Goal: Check status: Check status

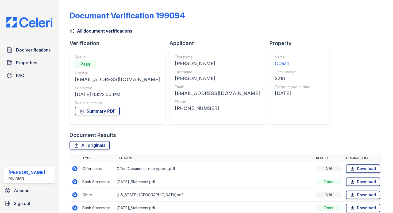
click at [73, 30] on icon at bounding box center [71, 30] width 5 height 5
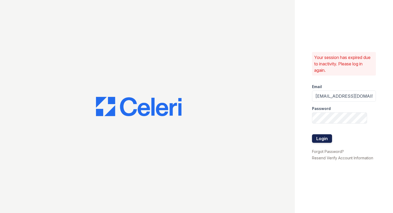
click at [319, 139] on button "Login" at bounding box center [322, 138] width 20 height 9
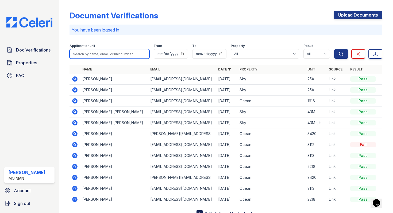
click at [116, 53] on input "search" at bounding box center [109, 54] width 80 height 10
paste input "[PERSON_NAME]"
type input "[PERSON_NAME]"
click at [334, 49] on button "Search" at bounding box center [341, 54] width 14 height 10
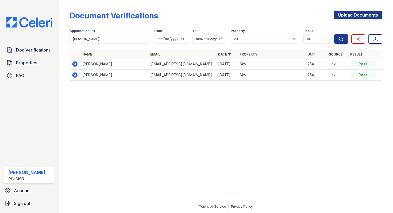
click at [74, 77] on icon at bounding box center [74, 74] width 5 height 5
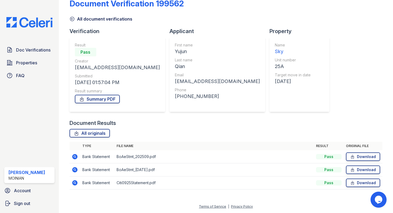
scroll to position [12, 0]
click at [73, 157] on icon at bounding box center [74, 156] width 5 height 5
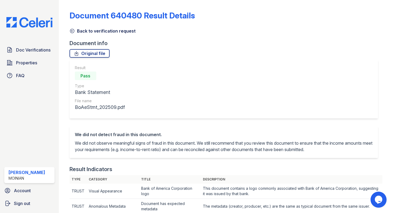
click at [72, 29] on icon at bounding box center [71, 30] width 5 height 5
click at [72, 28] on link "Back to verification request" at bounding box center [102, 31] width 66 height 6
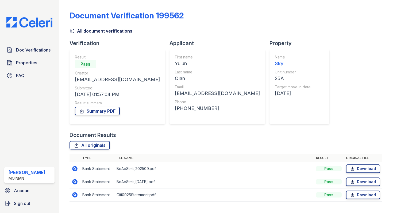
click at [71, 32] on icon at bounding box center [71, 30] width 5 height 5
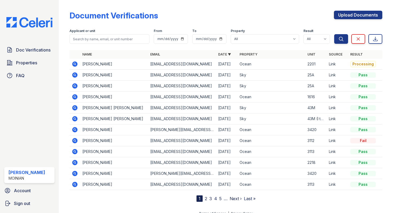
click at [76, 76] on icon at bounding box center [74, 74] width 5 height 5
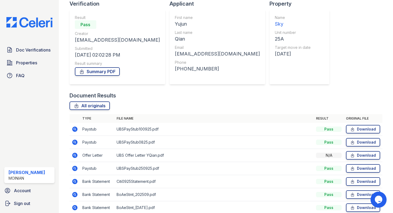
scroll to position [64, 0]
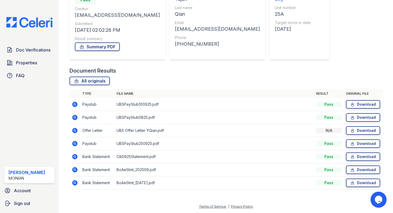
click at [76, 169] on icon at bounding box center [74, 169] width 5 height 5
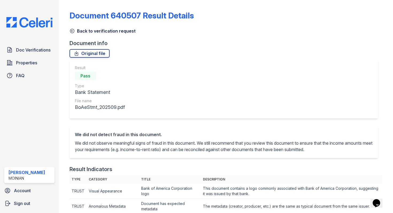
click at [72, 31] on icon at bounding box center [71, 30] width 5 height 5
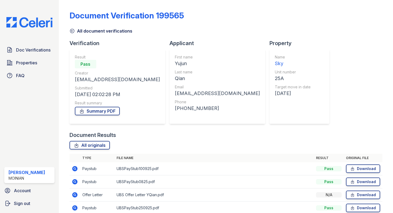
scroll to position [64, 0]
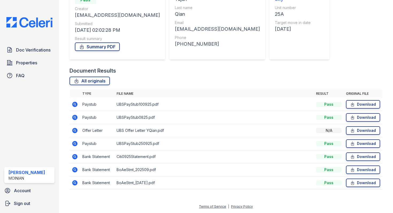
click at [75, 157] on icon at bounding box center [75, 157] width 6 height 6
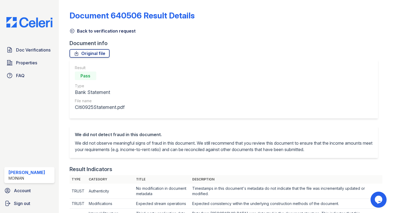
click at [71, 30] on icon at bounding box center [71, 30] width 5 height 5
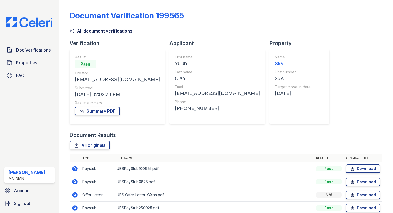
scroll to position [64, 0]
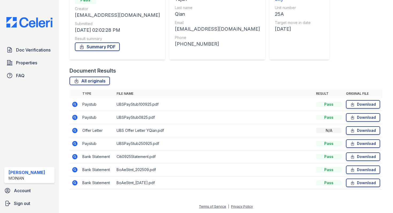
click at [75, 132] on icon at bounding box center [74, 130] width 5 height 5
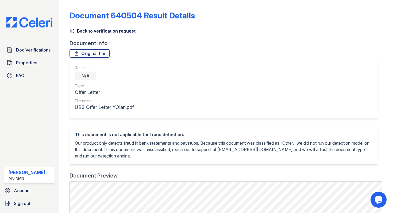
click at [73, 29] on icon at bounding box center [71, 30] width 5 height 5
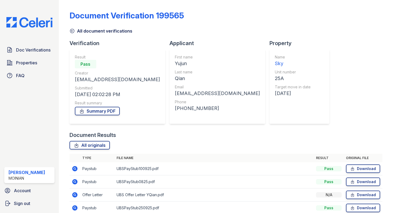
scroll to position [42, 0]
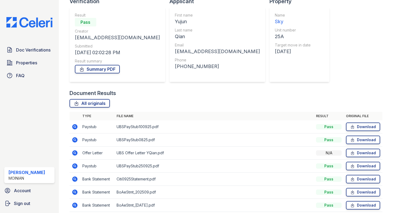
click at [74, 127] on icon at bounding box center [74, 126] width 5 height 5
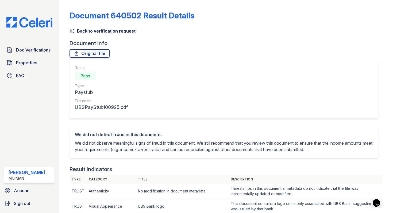
click at [72, 29] on icon at bounding box center [71, 30] width 5 height 5
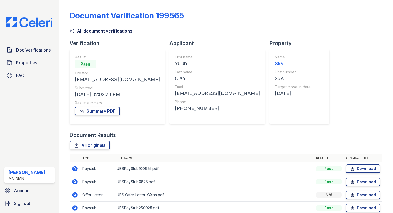
scroll to position [64, 0]
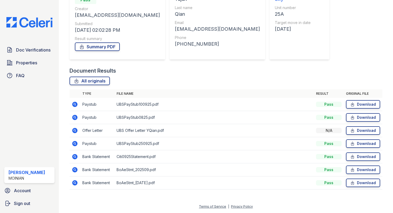
click at [75, 117] on icon at bounding box center [75, 117] width 6 height 6
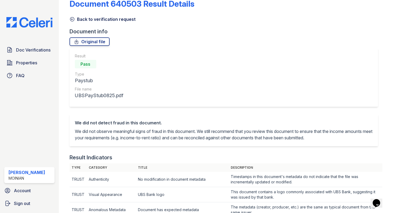
scroll to position [6, 0]
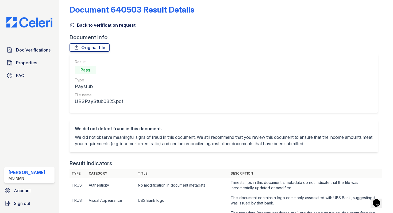
click at [72, 28] on link "Back to verification request" at bounding box center [102, 25] width 66 height 6
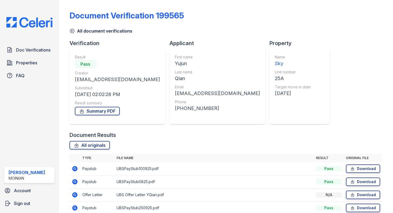
scroll to position [64, 0]
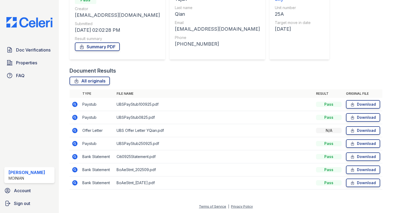
click at [74, 144] on icon at bounding box center [75, 144] width 6 height 6
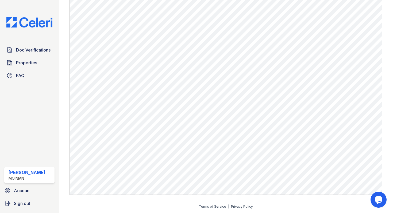
scroll to position [71, 0]
